Goal: Task Accomplishment & Management: Use online tool/utility

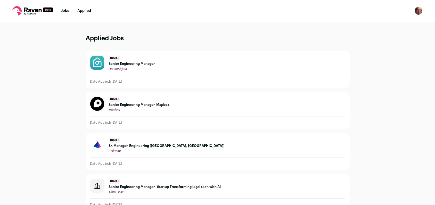
click at [68, 11] on link "Jobs" at bounding box center [65, 11] width 8 height 4
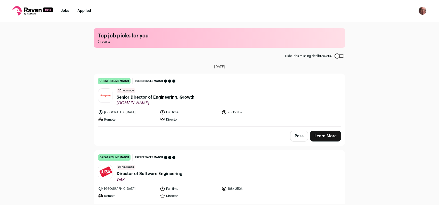
scroll to position [18, 0]
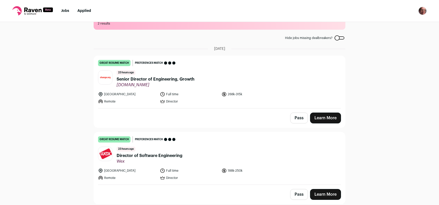
click at [153, 79] on span "Senior Director of Engineering, Growth" at bounding box center [156, 79] width 78 height 6
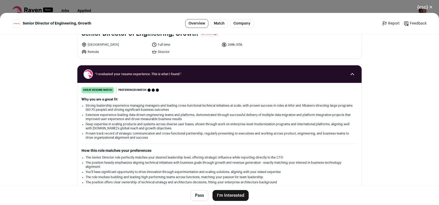
scroll to position [0, 0]
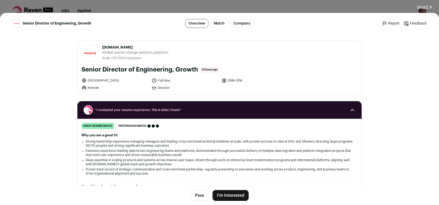
click at [192, 22] on link "Overview" at bounding box center [196, 23] width 23 height 9
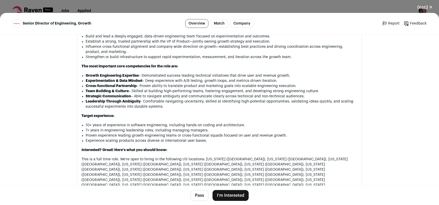
scroll to position [363, 0]
click at [198, 196] on button "Pass" at bounding box center [199, 195] width 18 height 11
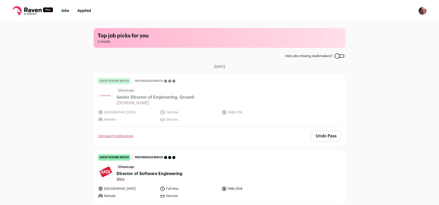
scroll to position [18, 0]
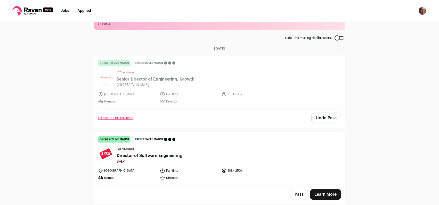
click at [174, 156] on span "Director of Software Engineering" at bounding box center [150, 155] width 66 height 6
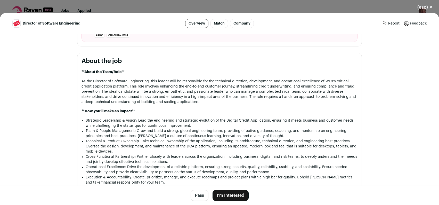
scroll to position [249, 0]
click at [201, 194] on button "Pass" at bounding box center [199, 195] width 18 height 11
